Goal: Check status

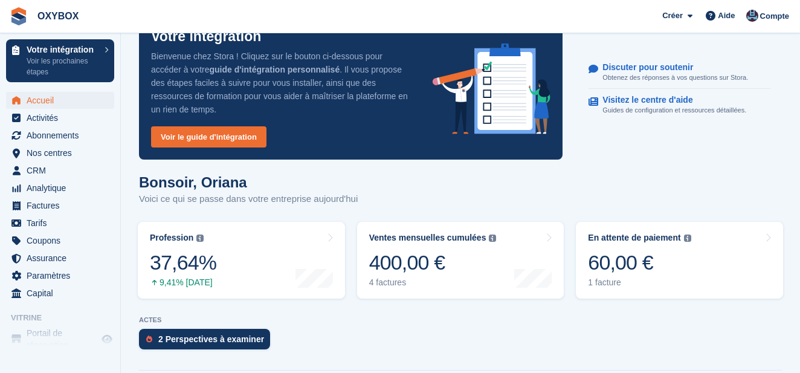
scroll to position [36, 0]
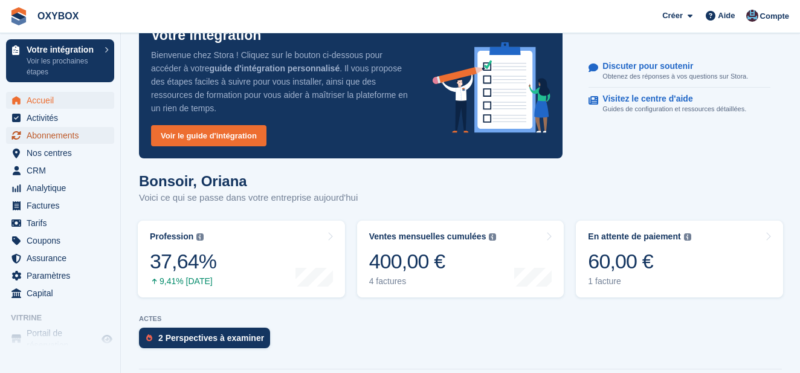
click at [79, 137] on font "Abonnements" at bounding box center [53, 136] width 52 height 10
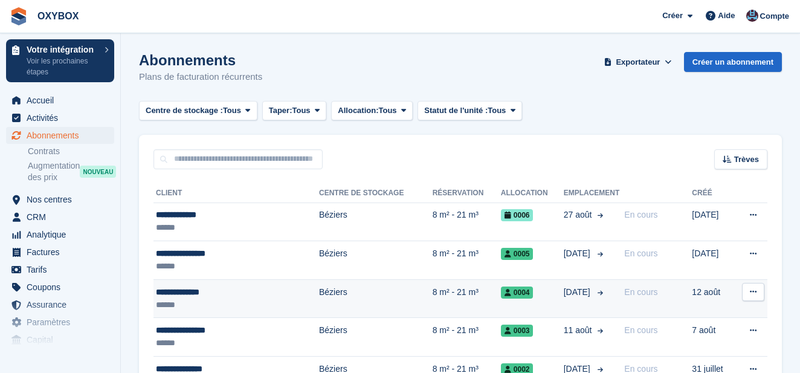
click at [218, 299] on div "******" at bounding box center [216, 305] width 121 height 13
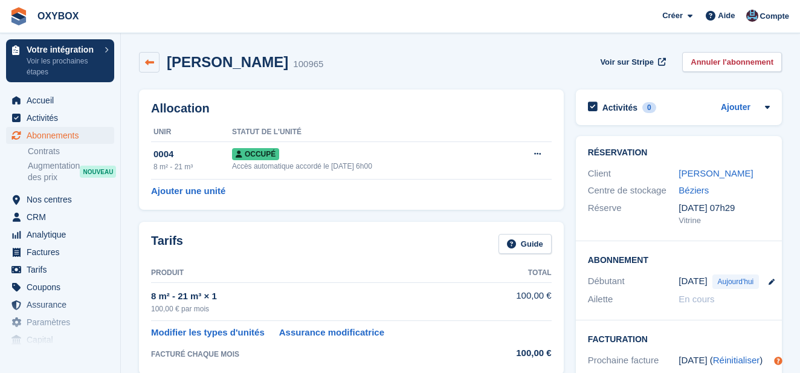
click at [151, 64] on icon at bounding box center [149, 62] width 9 height 9
